Goal: Information Seeking & Learning: Check status

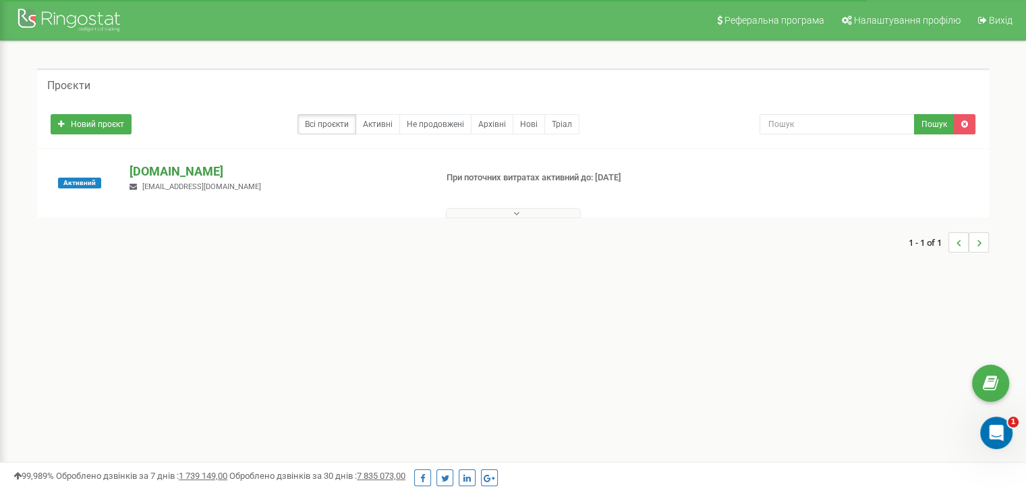
click at [144, 168] on p "[DOMAIN_NAME]" at bounding box center [277, 172] width 295 height 18
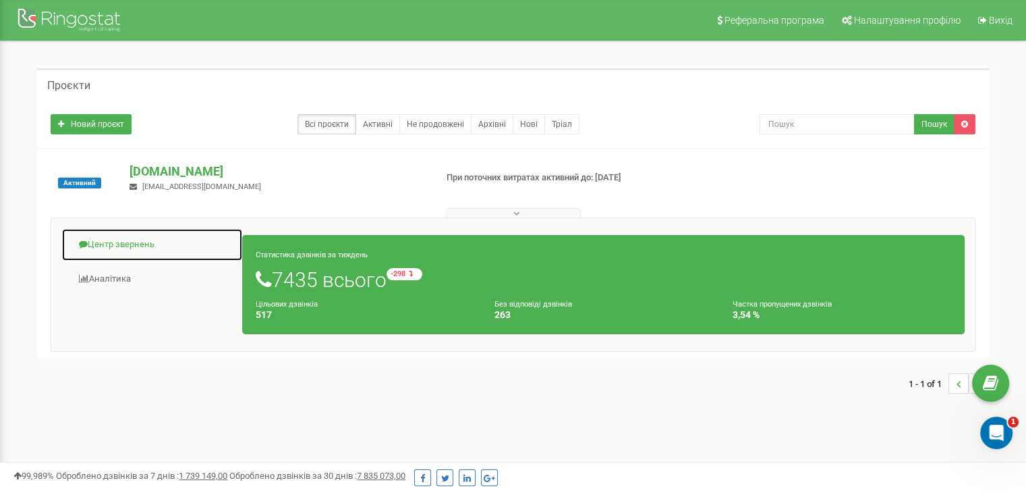
click at [142, 241] on link "Центр звернень" at bounding box center [152, 244] width 182 height 33
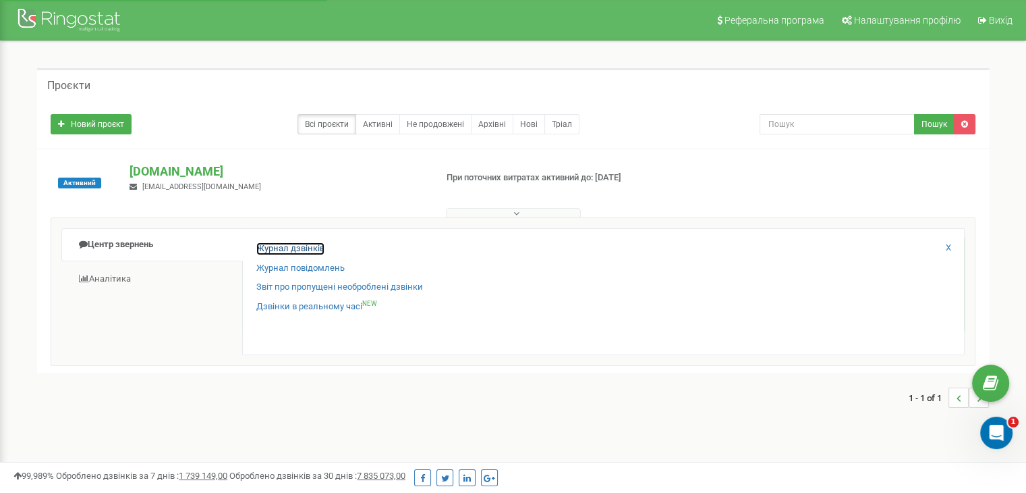
click at [318, 246] on link "Журнал дзвінків" at bounding box center [290, 248] width 68 height 13
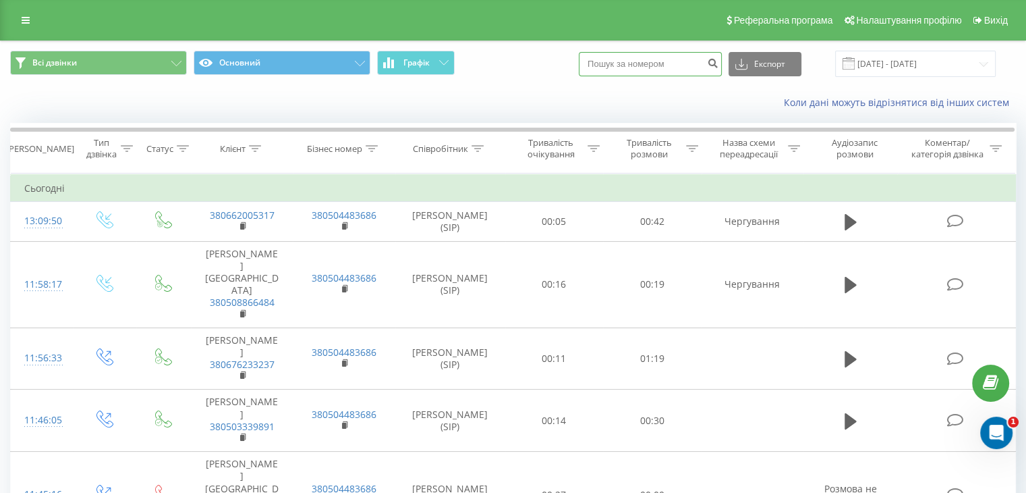
click at [675, 69] on input at bounding box center [650, 64] width 143 height 24
paste input "0989063283"
type input "0989063283"
click at [713, 65] on button "submit" at bounding box center [713, 64] width 18 height 24
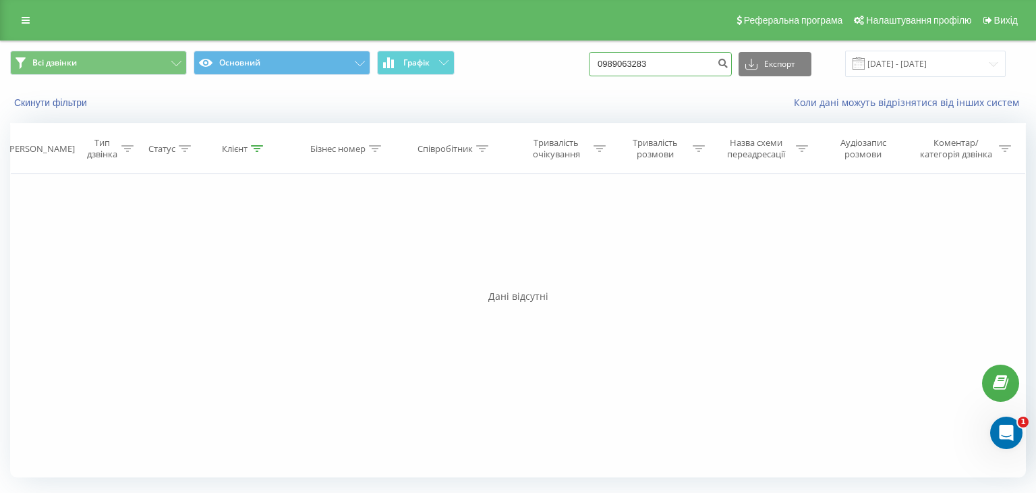
click at [660, 59] on input "0989063283" at bounding box center [660, 64] width 143 height 24
type input "0662005317"
click at [729, 63] on icon "submit" at bounding box center [722, 61] width 11 height 8
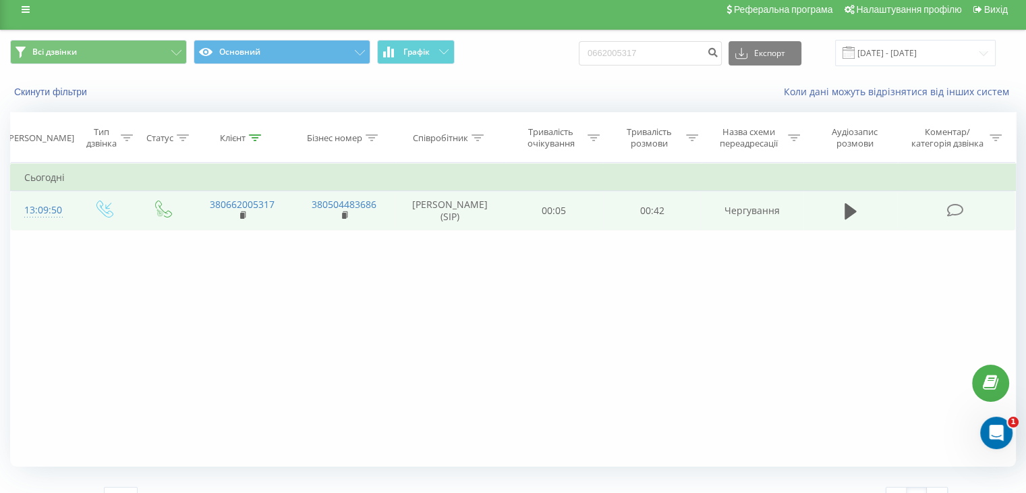
scroll to position [35, 0]
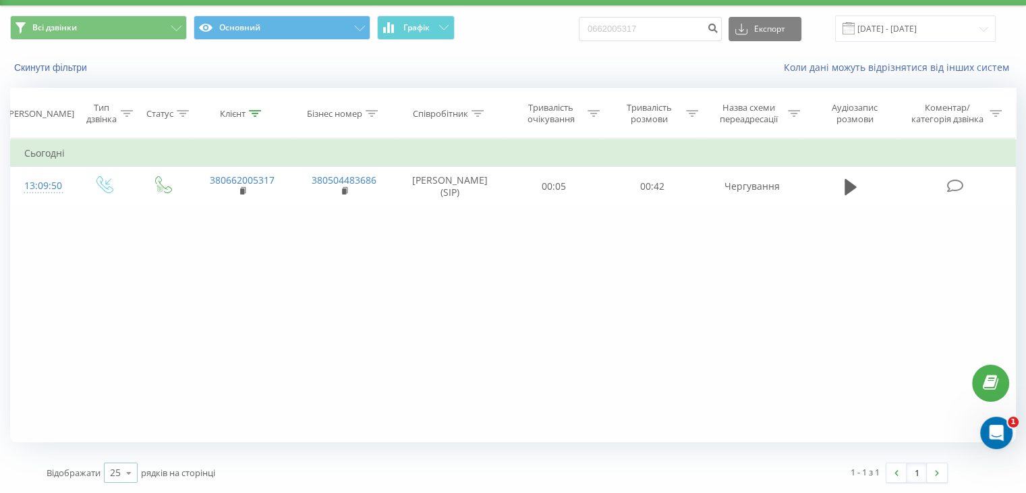
click at [126, 475] on icon at bounding box center [129, 473] width 20 height 26
click at [119, 439] on span "50" at bounding box center [115, 433] width 11 height 13
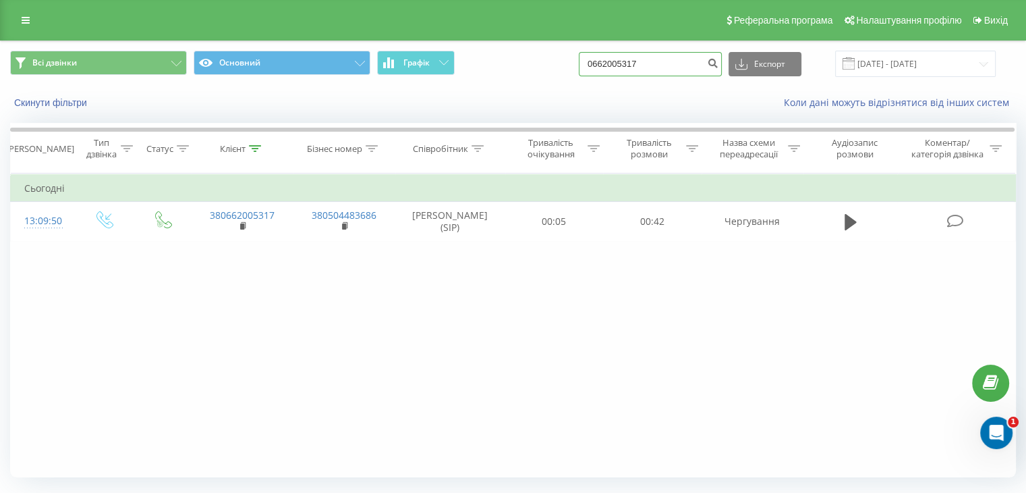
click at [643, 69] on input "0662005317" at bounding box center [650, 64] width 143 height 24
click at [687, 335] on div "Фільтрувати за умовою Дорівнює Введіть значення Скасувати OK Фільтрувати за умо…" at bounding box center [513, 325] width 1006 height 304
